Goal: Task Accomplishment & Management: Complete application form

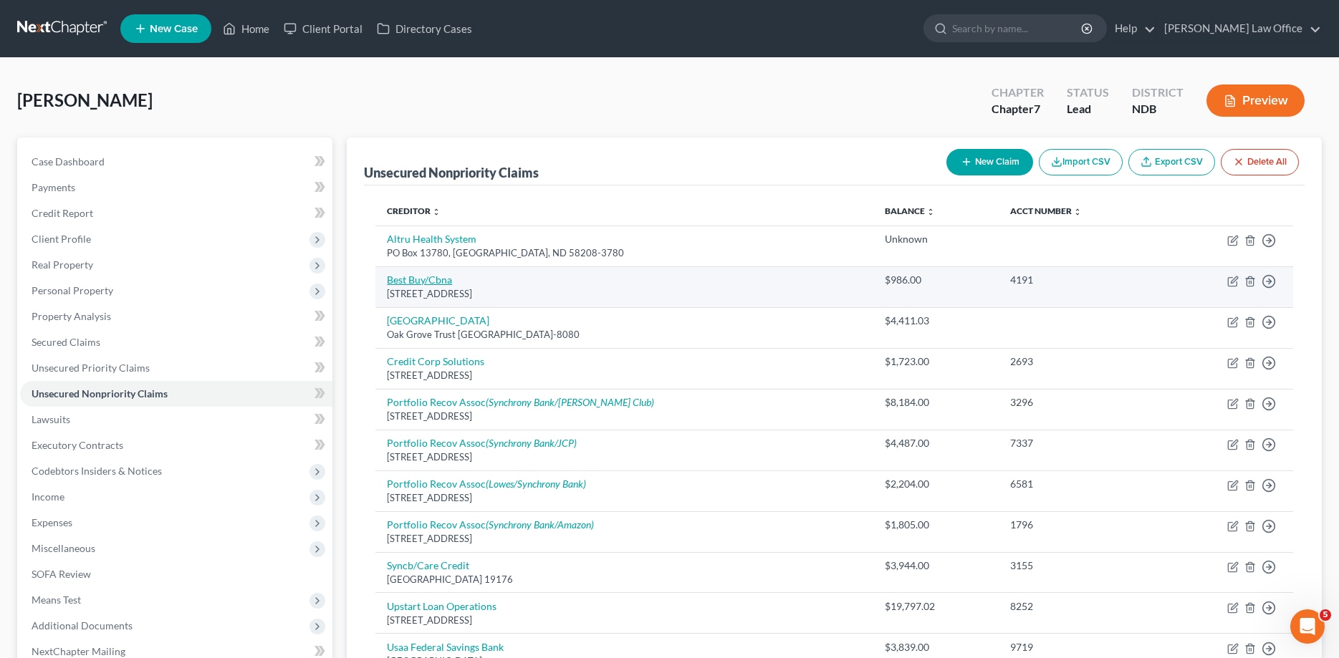
click at [409, 283] on link "Best Buy/Cbna" at bounding box center [419, 280] width 65 height 12
select select "14"
select select "2"
select select "0"
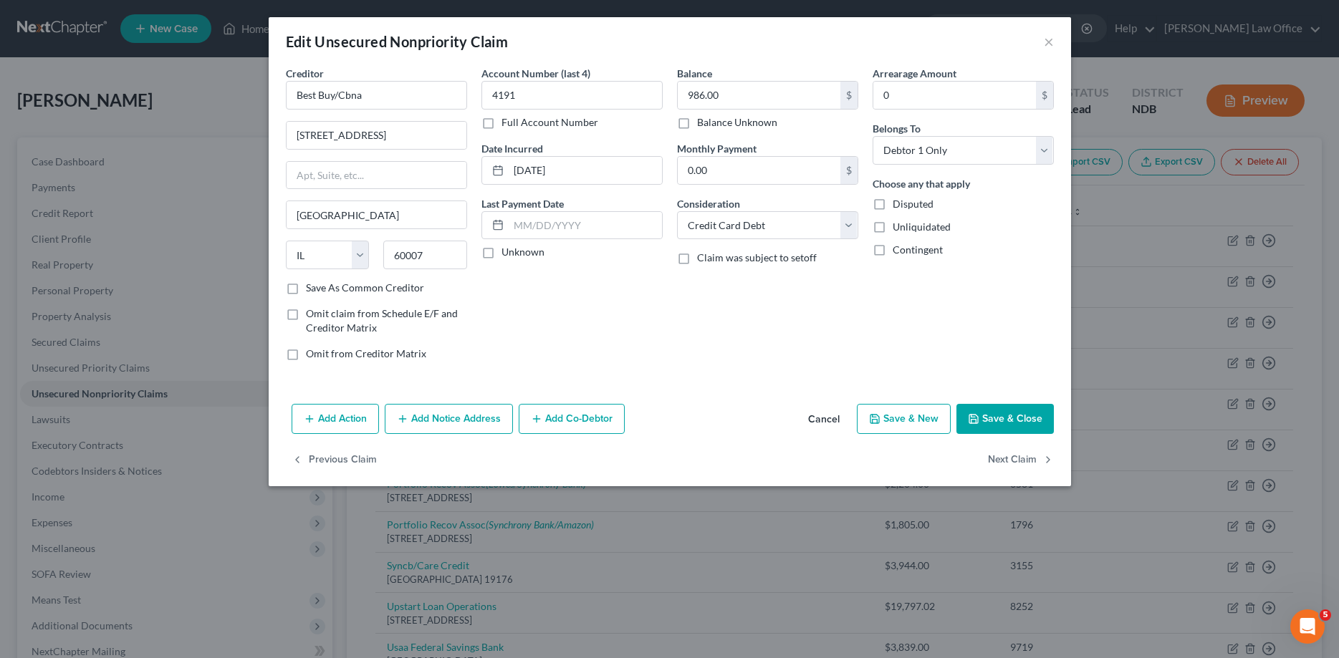
click at [1018, 415] on button "Save & Close" at bounding box center [1004, 419] width 97 height 30
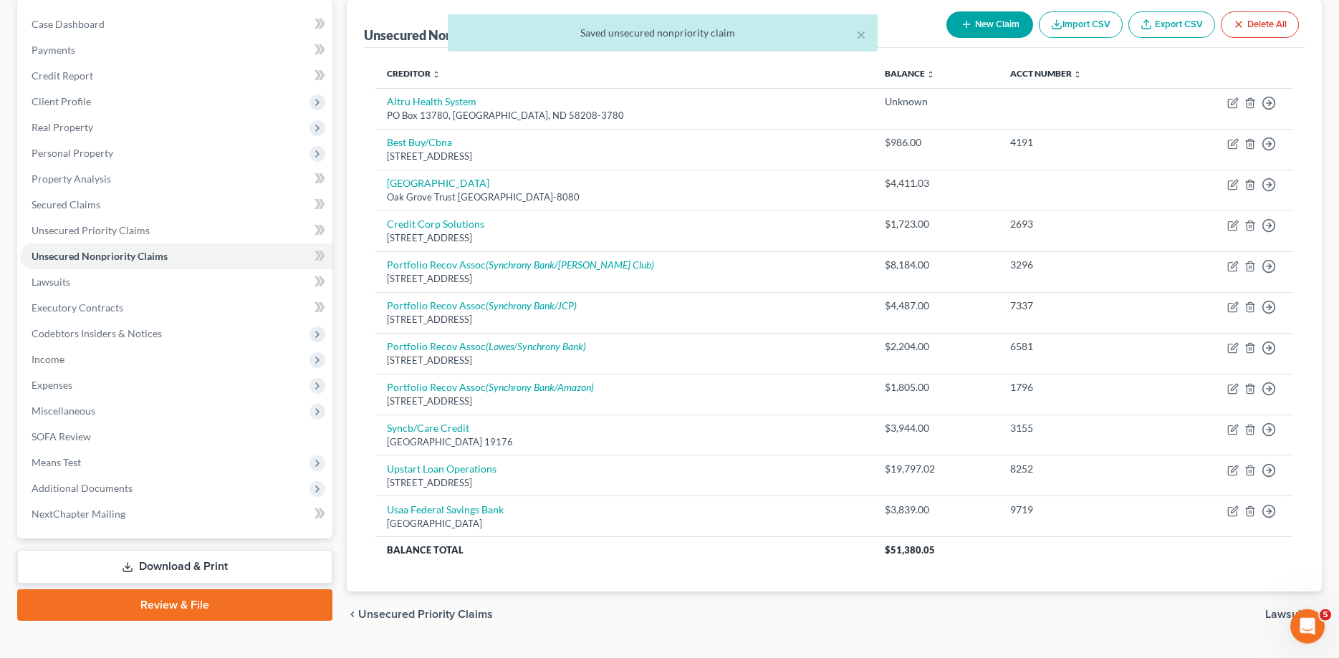
scroll to position [146, 0]
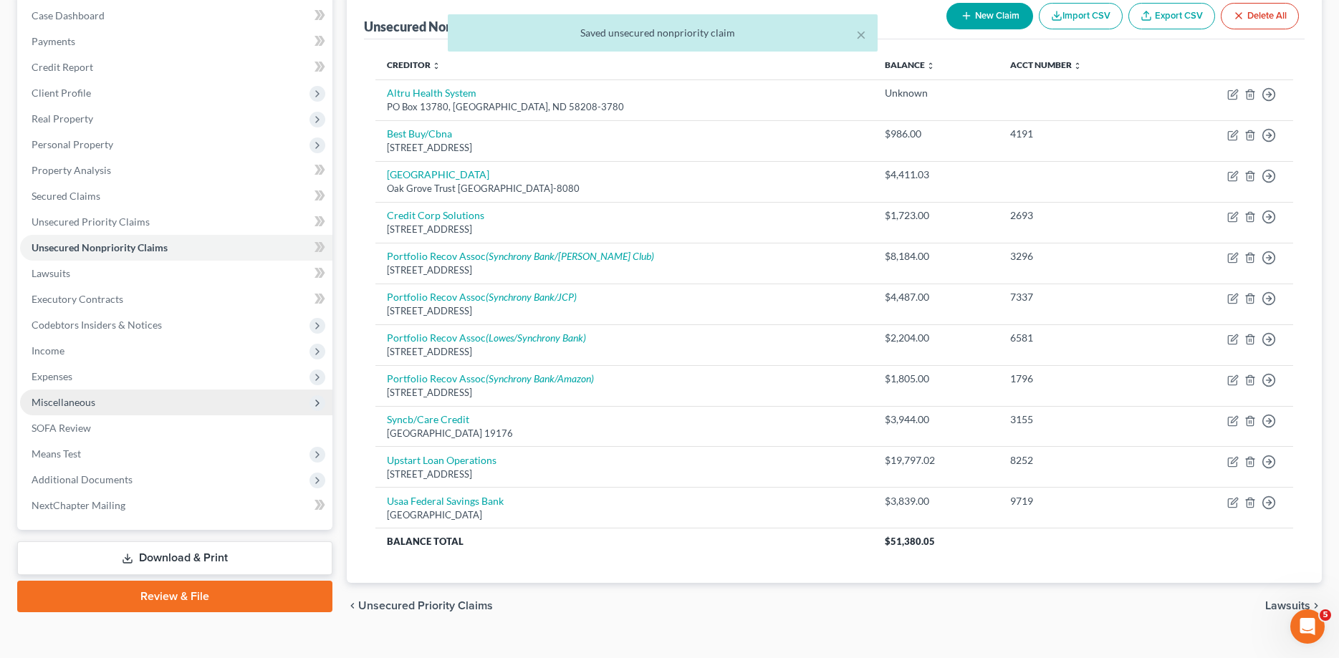
click at [55, 400] on span "Miscellaneous" at bounding box center [64, 402] width 64 height 12
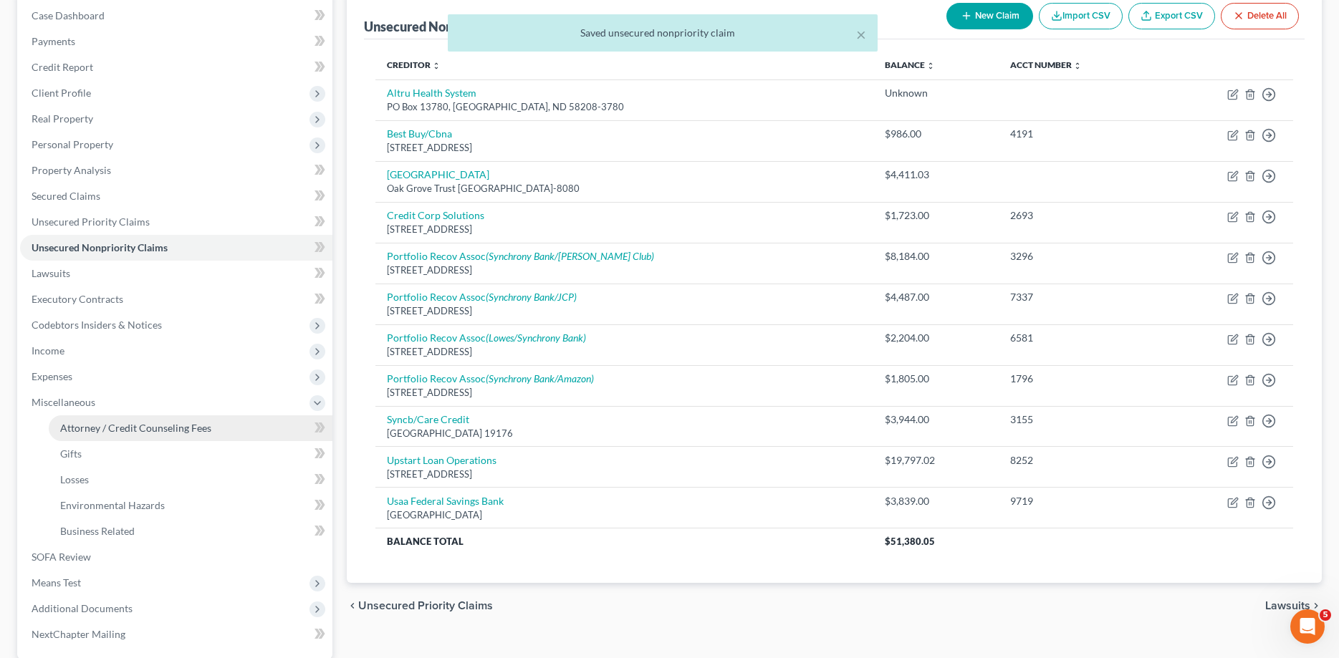
click at [67, 426] on span "Attorney / Credit Counseling Fees" at bounding box center [135, 428] width 151 height 12
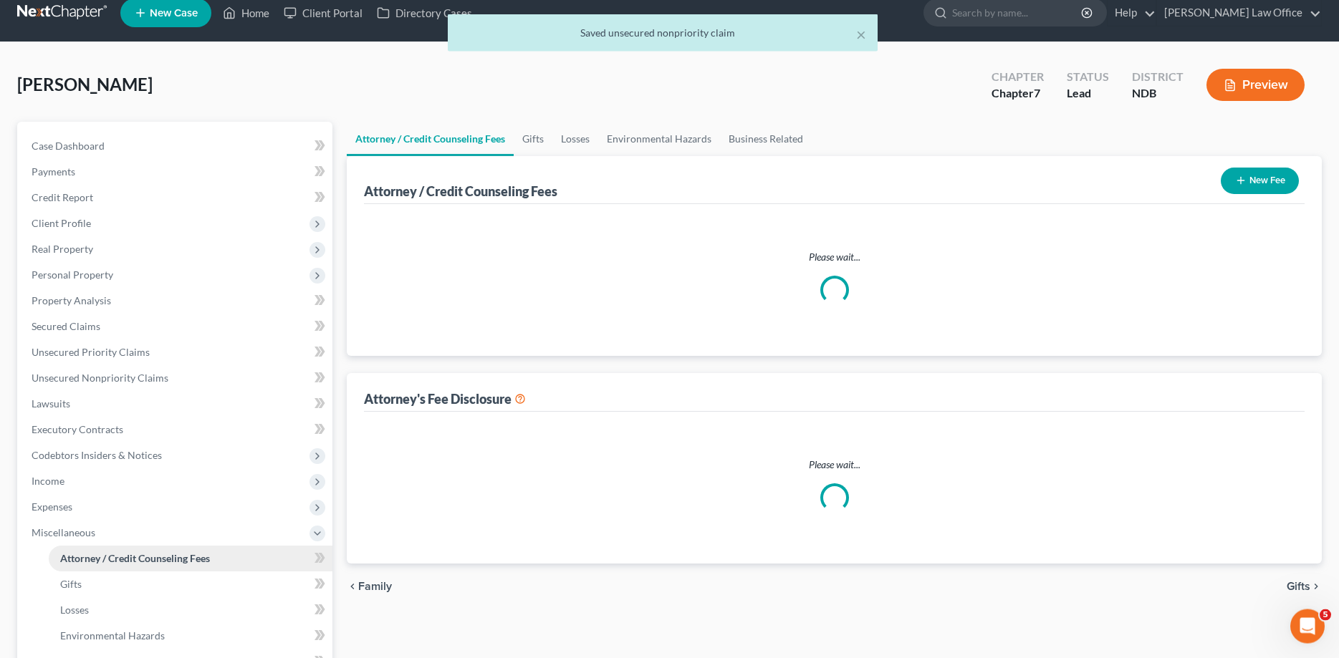
select select "5"
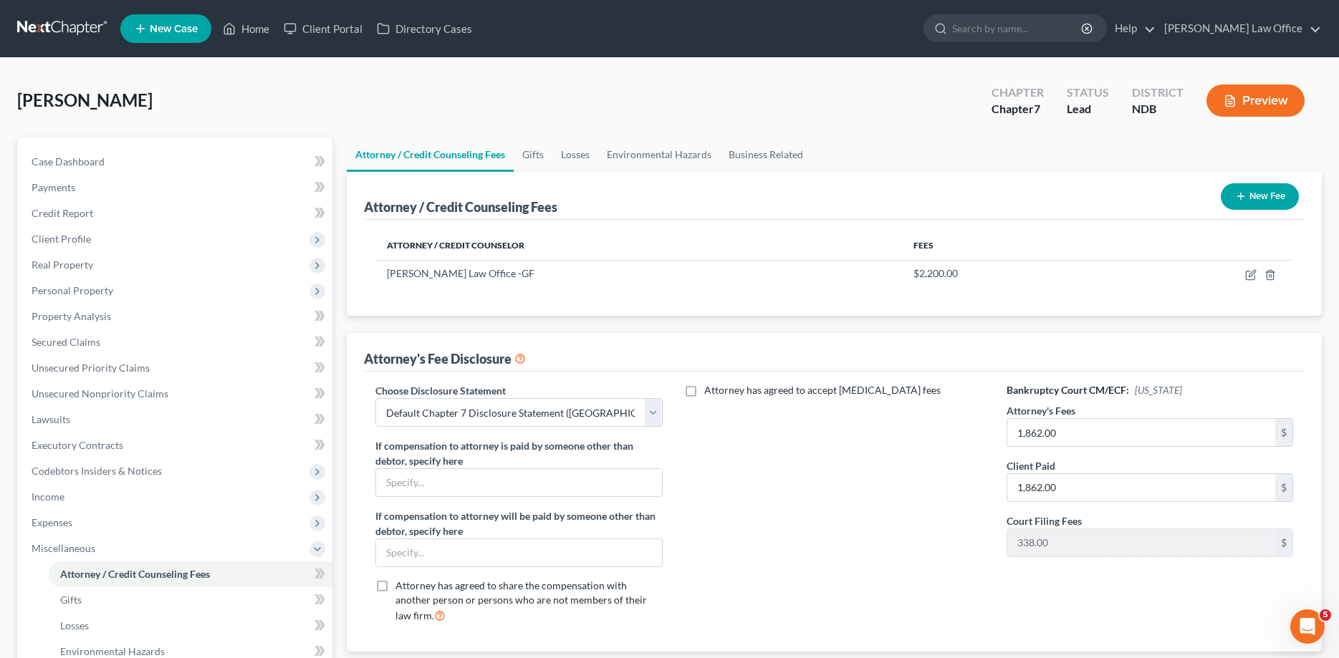
click at [1259, 193] on button "New Fee" at bounding box center [1260, 196] width 78 height 27
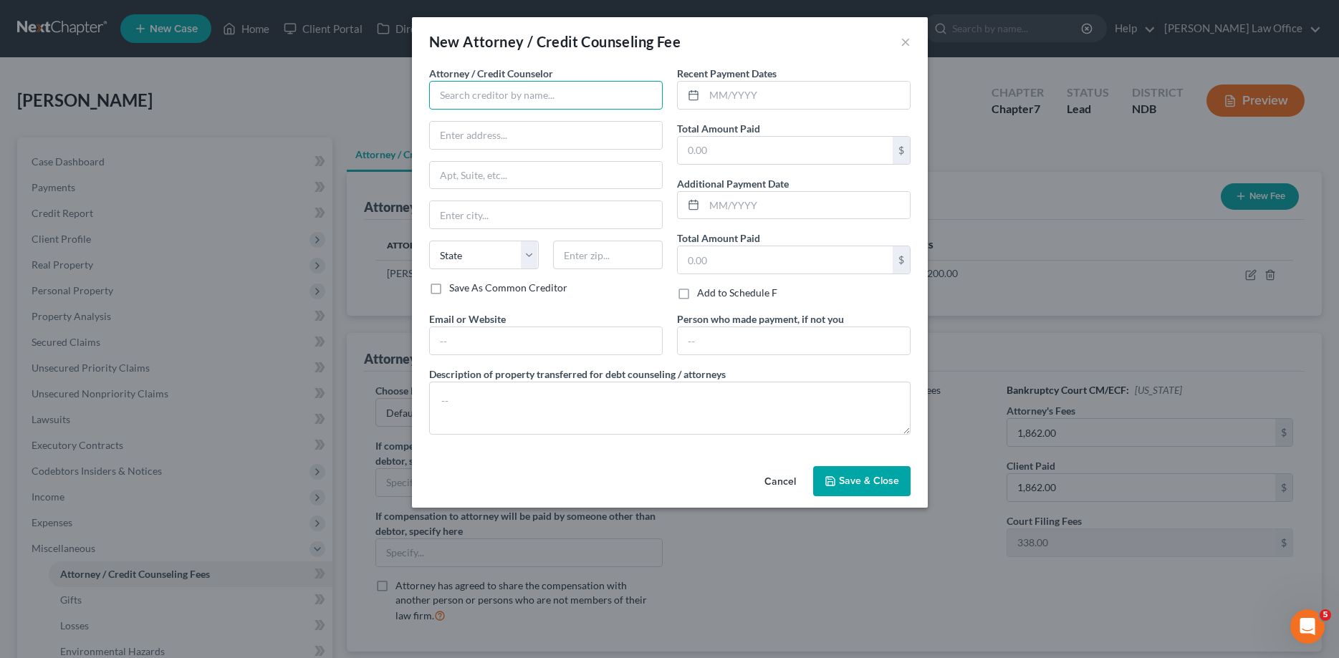
click at [511, 87] on input "text" at bounding box center [546, 95] width 234 height 29
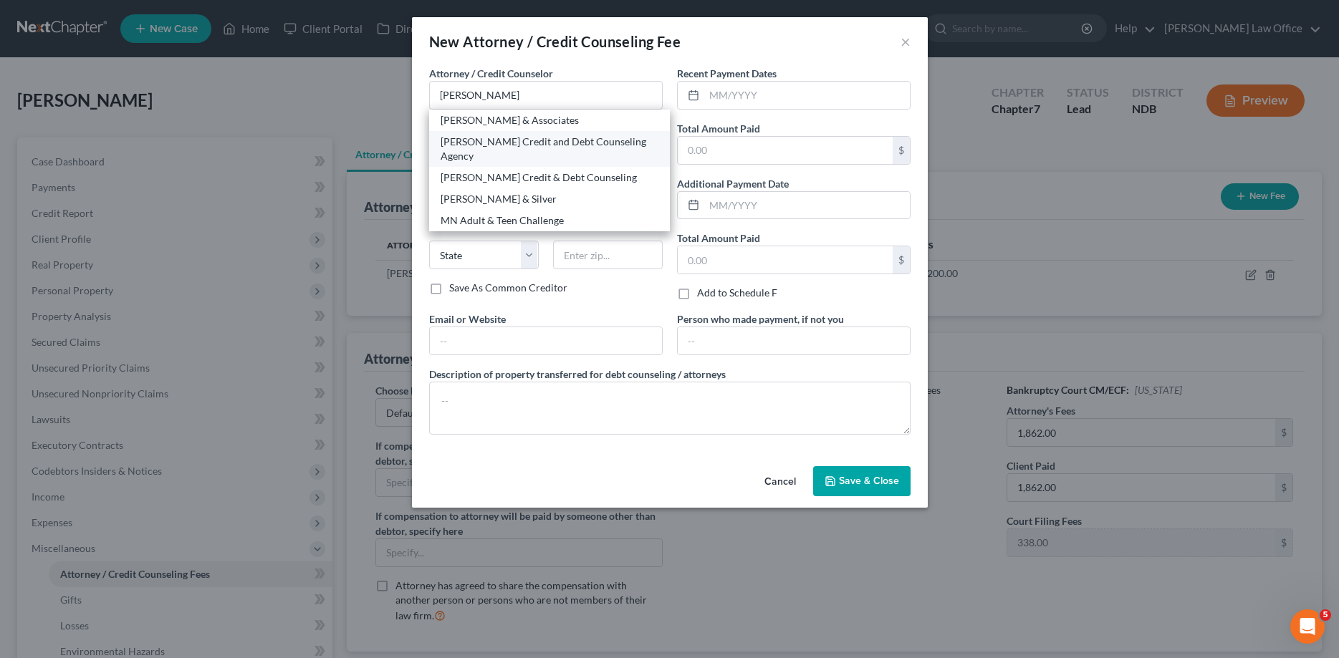
click at [541, 140] on div "[PERSON_NAME] Credit and Debt Counseling Agency" at bounding box center [550, 149] width 218 height 29
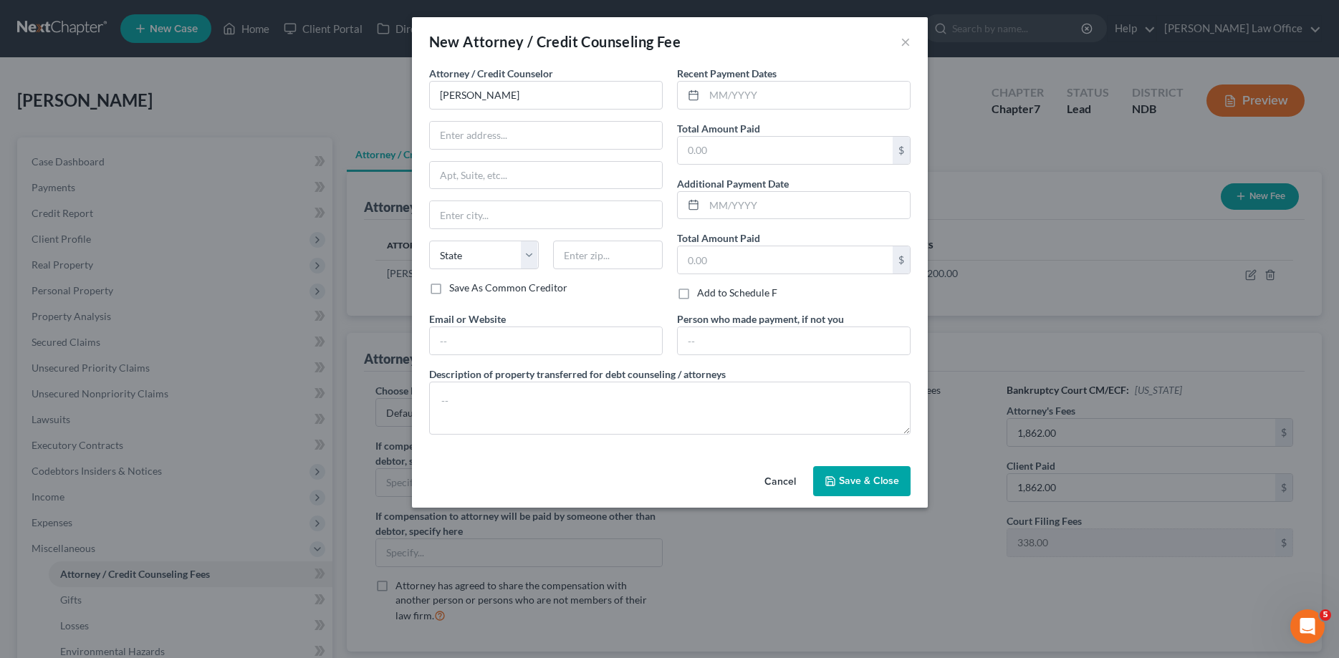
type input "[PERSON_NAME] Credit and Debt Counseling Agency"
type input "[STREET_ADDRESS]"
type input "Huron"
select select "43"
type input "57350"
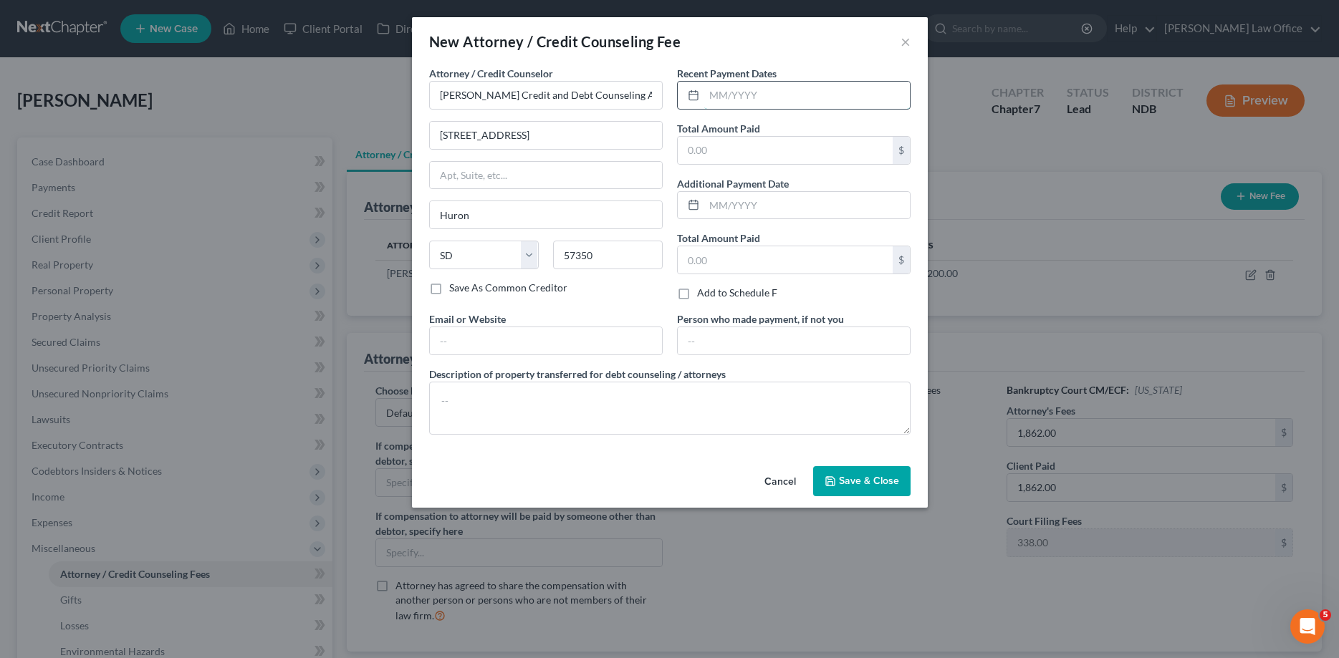
click at [775, 95] on input "text" at bounding box center [807, 95] width 206 height 27
type input "[DATE]"
type input "25.00"
click at [655, 396] on textarea at bounding box center [669, 408] width 481 height 53
type textarea "Pre-Bankruptcy counseling"
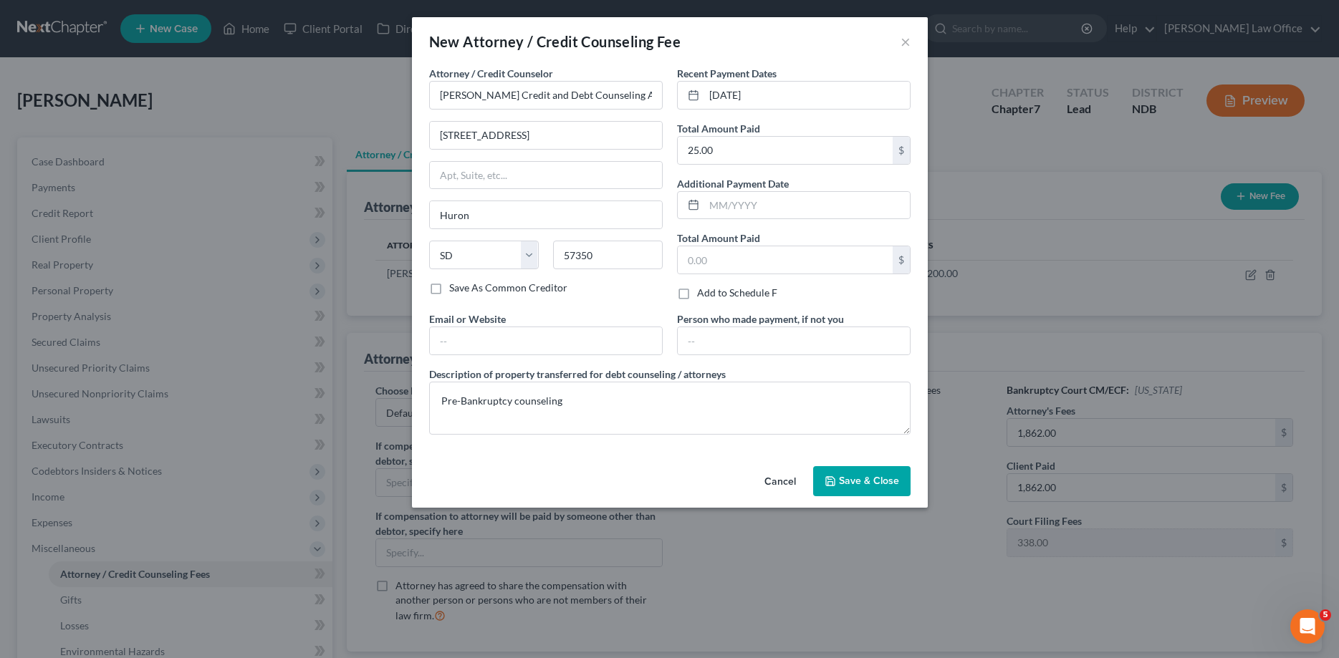
click at [856, 476] on span "Save & Close" at bounding box center [869, 481] width 60 height 12
